Goal: Information Seeking & Learning: Learn about a topic

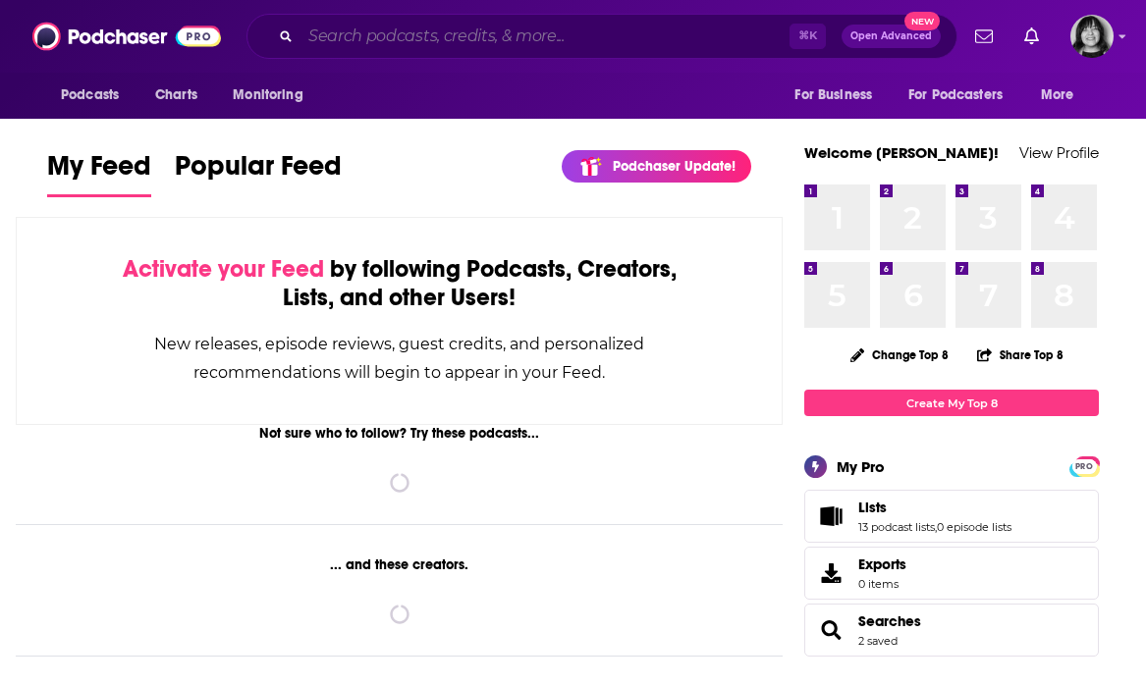
click at [682, 35] on input "Search podcasts, credits, & more..." at bounding box center [544, 36] width 489 height 31
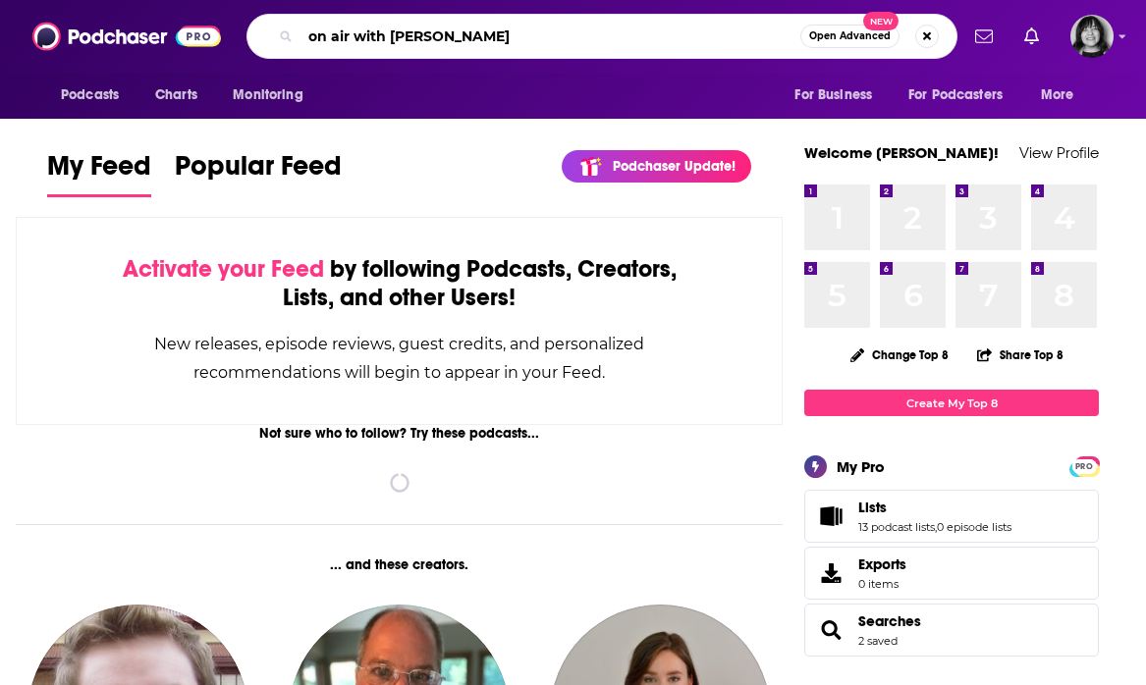
type input "on air with [PERSON_NAME]"
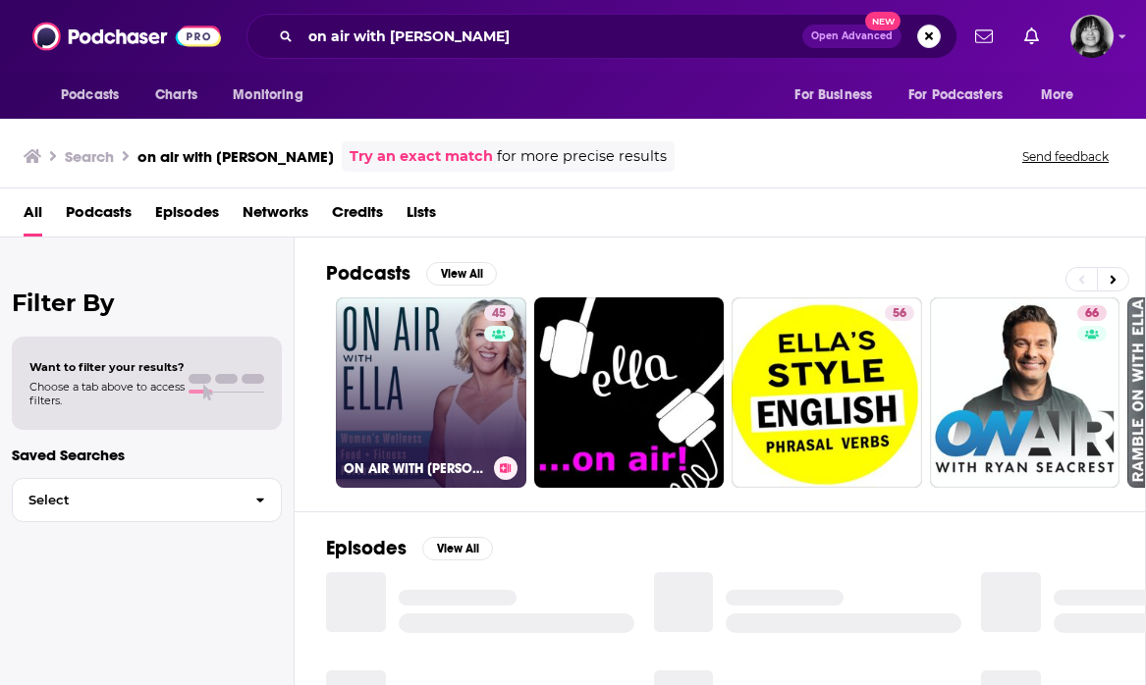
click at [375, 331] on link "45 ON AIR WITH ELLA | Women's Wellness" at bounding box center [431, 392] width 190 height 190
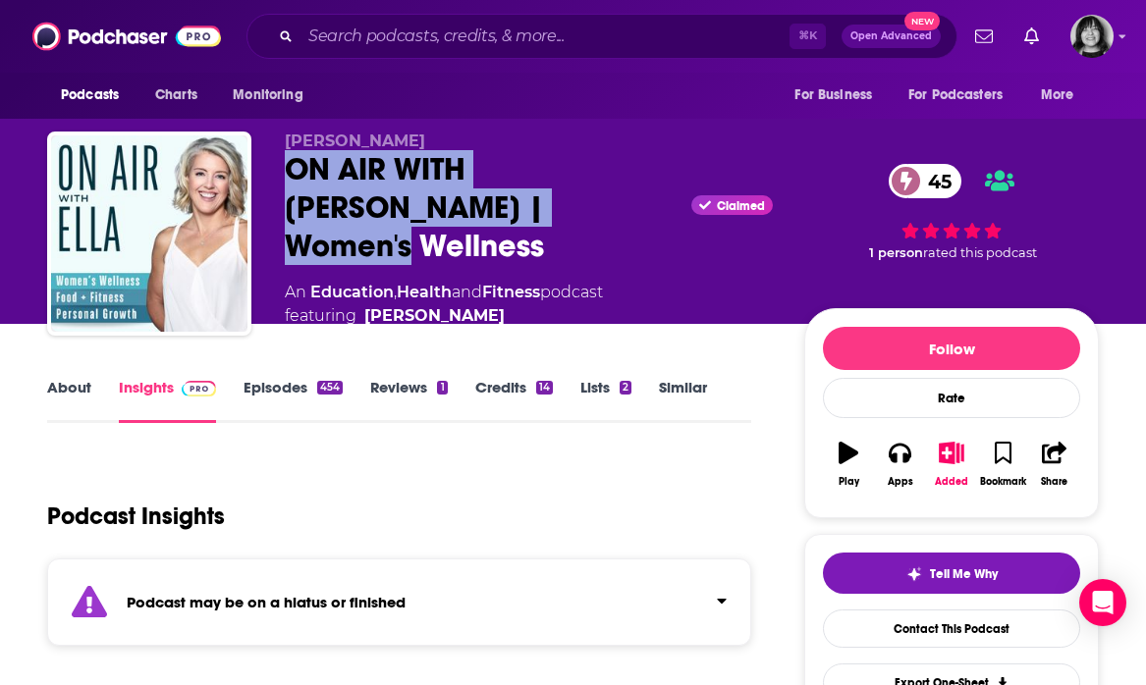
drag, startPoint x: 555, startPoint y: 217, endPoint x: 265, endPoint y: 197, distance: 290.3
click at [265, 197] on div "Ella Lucas-Averett ON AIR WITH ELLA | Women's Wellness Claimed 45 An Education …" at bounding box center [572, 240] width 1051 height 216
copy h2 "ON AIR WITH ELLA | Women's Wellness"
click at [614, 34] on input "Search podcasts, credits, & more..." at bounding box center [544, 36] width 489 height 31
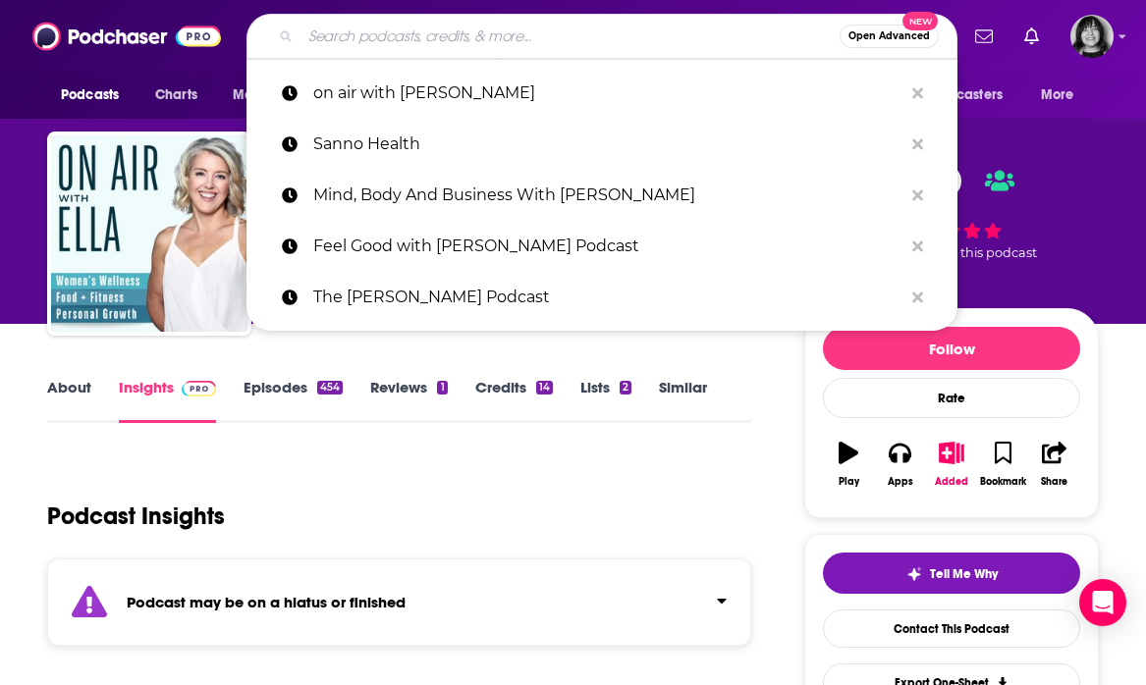
paste input "The Gut Health Dialogues"
type input "The Gut Health Dialogues"
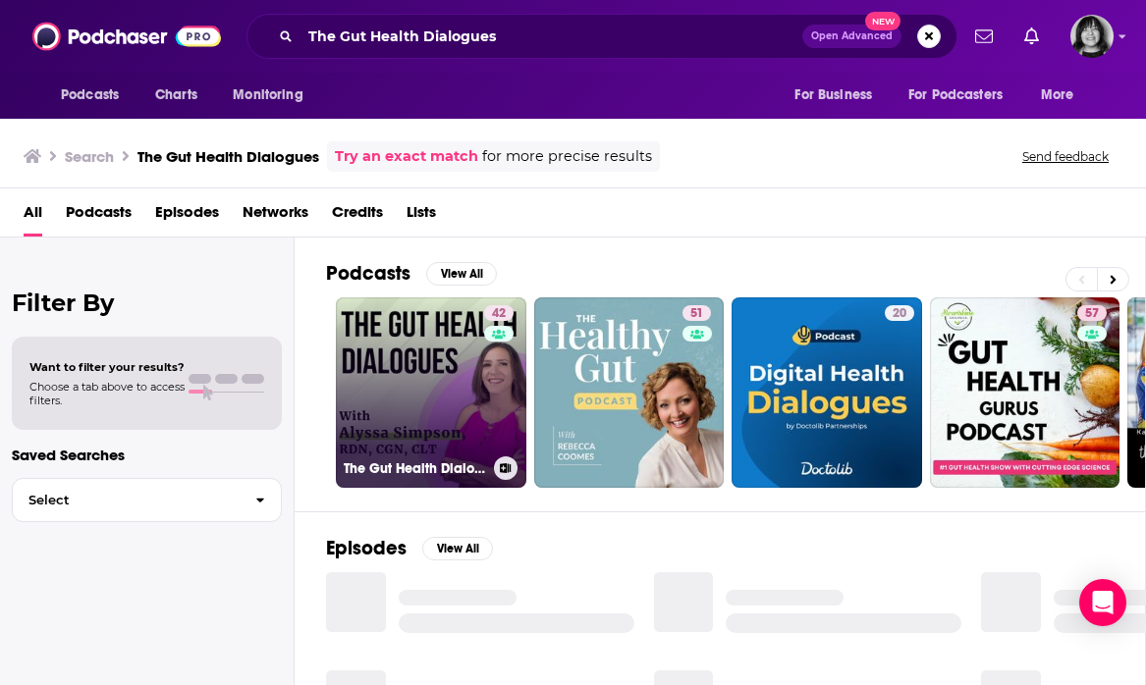
click at [484, 447] on div "42" at bounding box center [501, 380] width 34 height 151
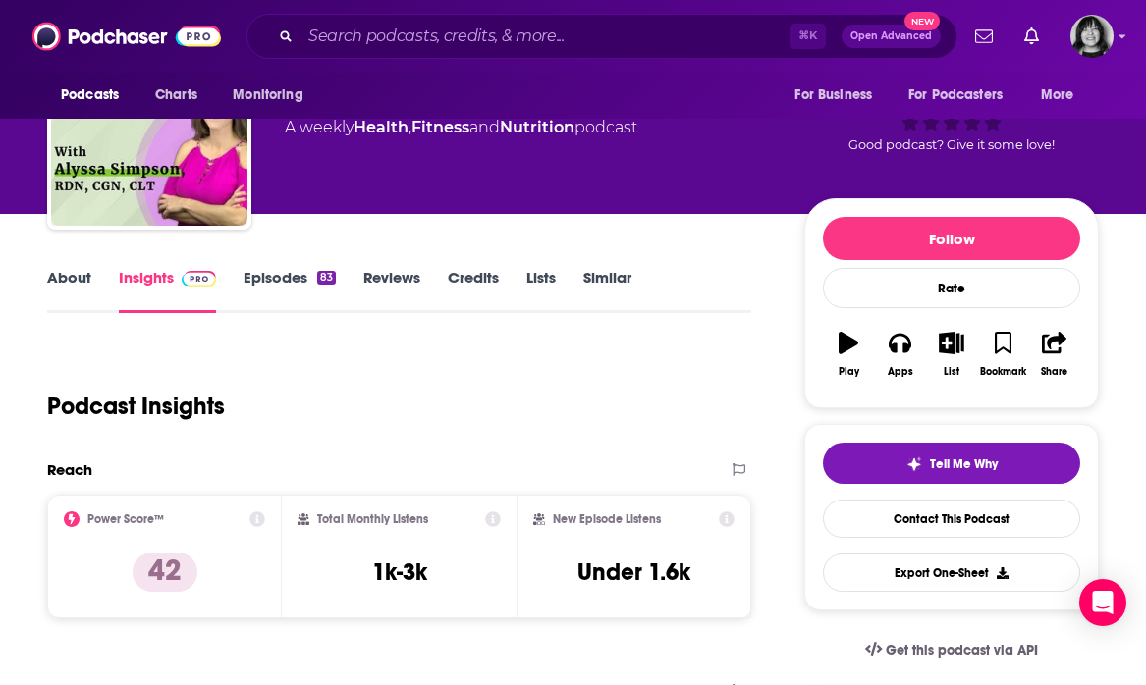
scroll to position [26, 0]
